Goal: Transaction & Acquisition: Subscribe to service/newsletter

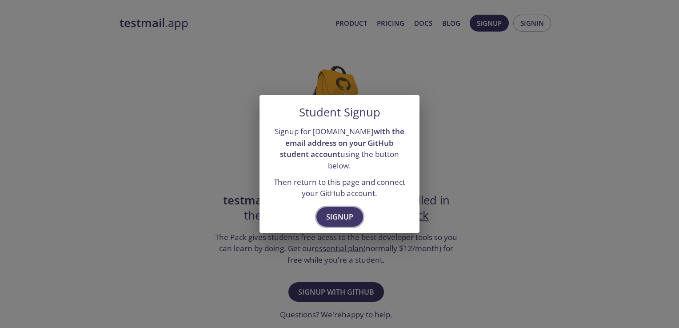
click at [340, 214] on span "Signup" at bounding box center [339, 217] width 27 height 12
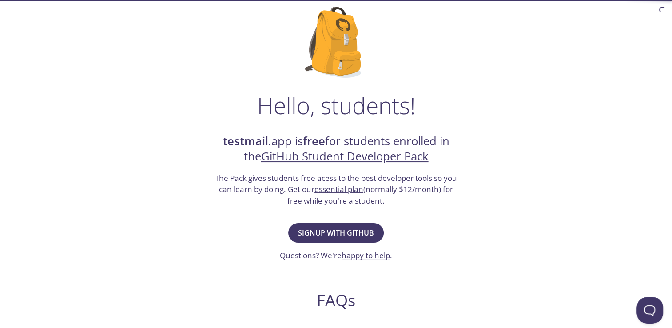
scroll to position [89, 0]
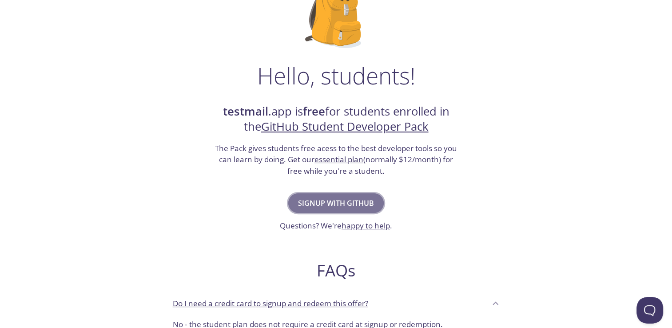
click at [304, 204] on span "Signup with GitHub" at bounding box center [336, 203] width 76 height 12
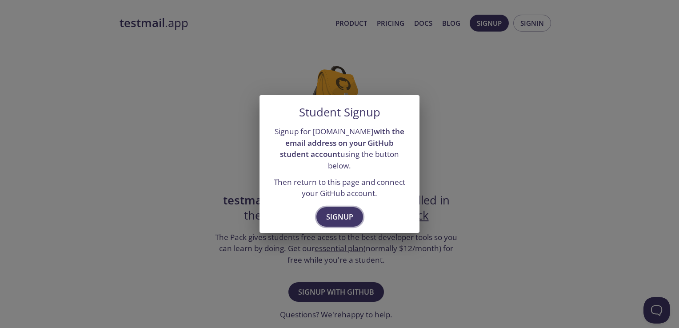
click at [332, 211] on span "Signup" at bounding box center [339, 217] width 27 height 12
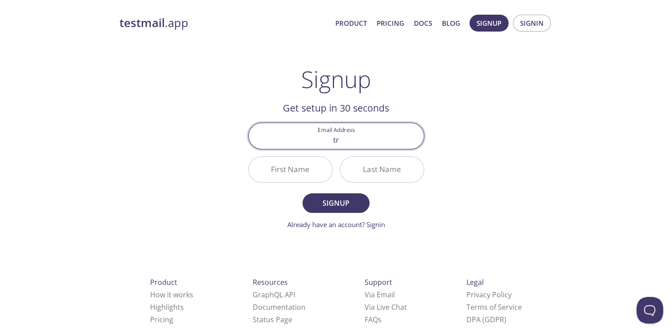
type input "[EMAIL_ADDRESS][DOMAIN_NAME]"
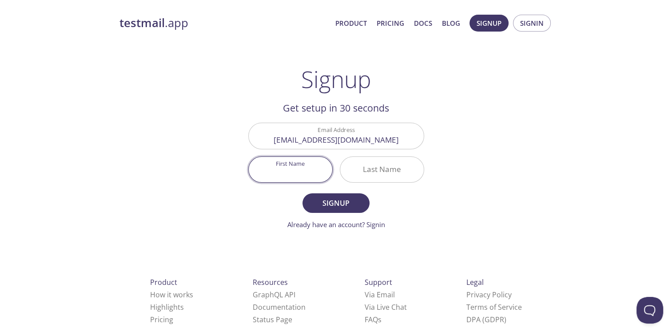
click at [284, 175] on input "First Name" at bounding box center [291, 169] width 84 height 25
type input "[PERSON_NAME]"
type input "[DEMOGRAPHIC_DATA]"
click at [352, 206] on span "Signup" at bounding box center [335, 203] width 47 height 12
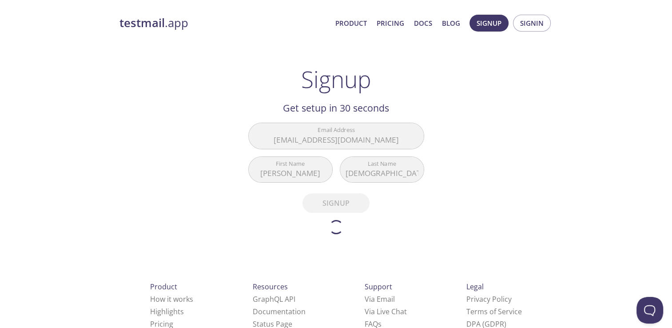
click at [281, 195] on form "Email Address trishantjain4444@gmail.com First Name Trishant Last Name Jain Sig…" at bounding box center [336, 179] width 176 height 112
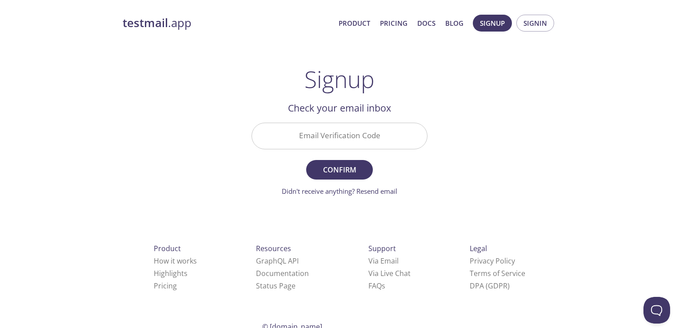
click at [324, 141] on input "Email Verification Code" at bounding box center [339, 135] width 175 height 25
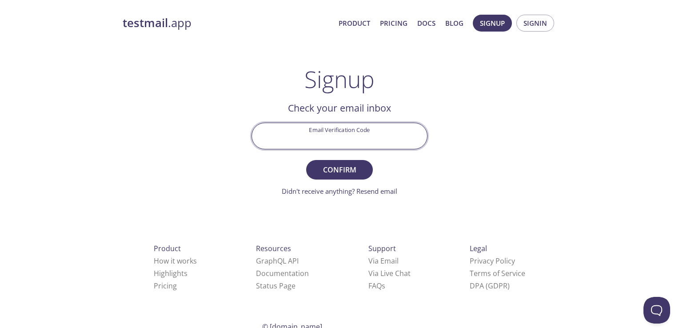
paste input "MD8CSN6"
type input "MD8CSN6"
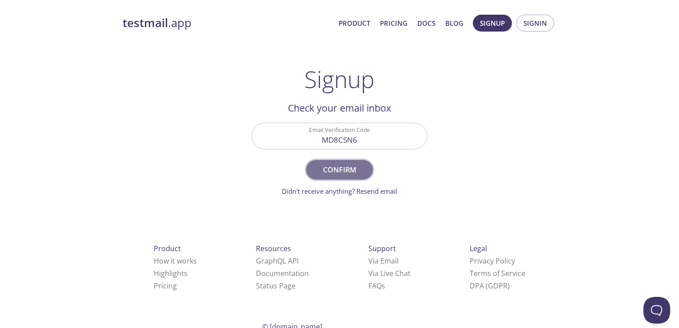
click at [348, 173] on span "Confirm" at bounding box center [339, 170] width 47 height 12
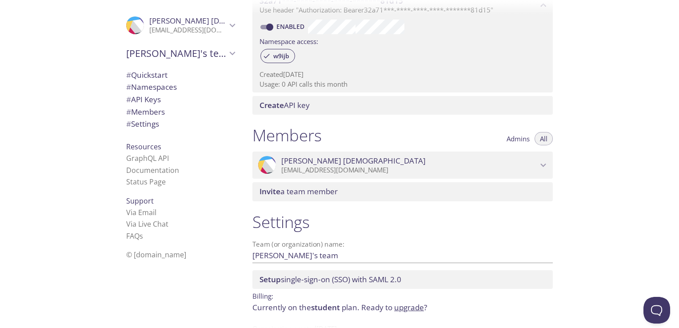
scroll to position [260, 0]
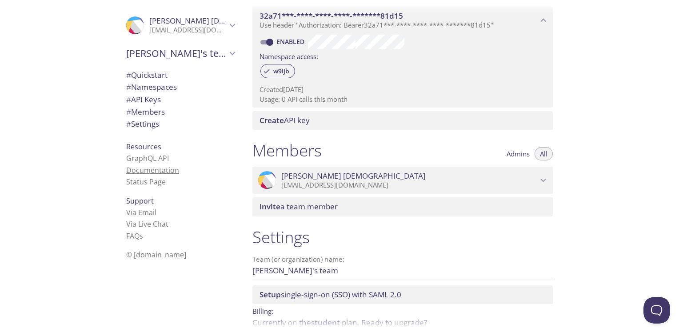
click at [157, 172] on link "Documentation" at bounding box center [152, 170] width 53 height 10
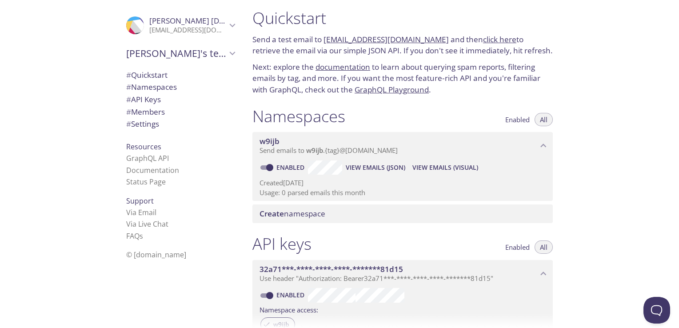
scroll to position [0, 0]
